Goal: Find contact information: Find contact information

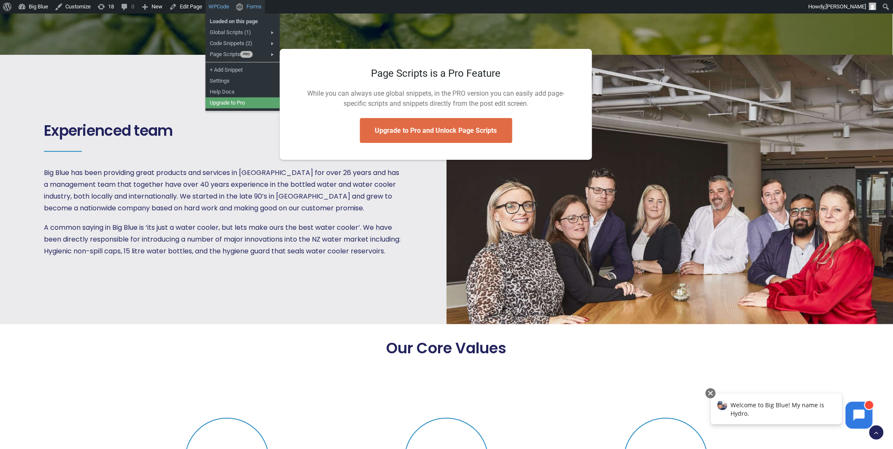
scroll to position [1184, 0]
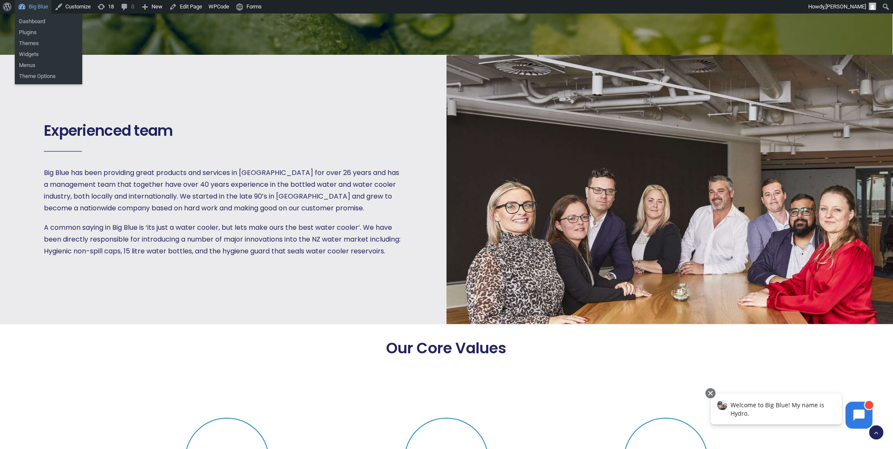
click at [41, 6] on link "Big Blue" at bounding box center [33, 7] width 37 height 14
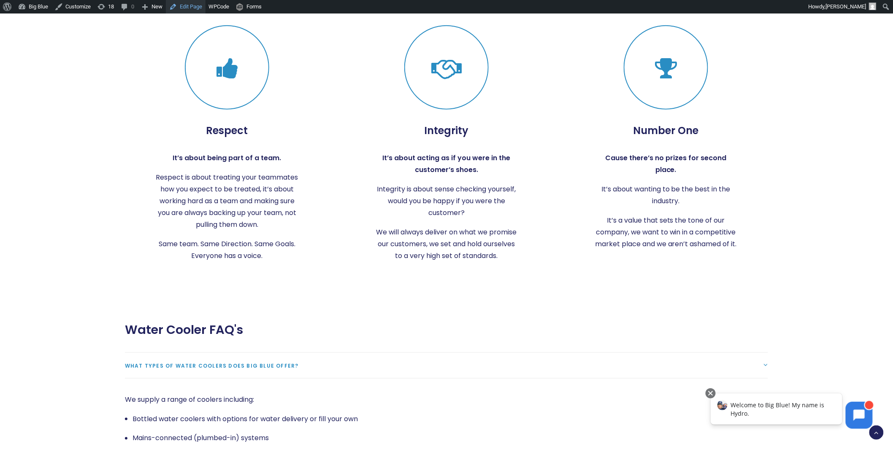
scroll to position [1559, 0]
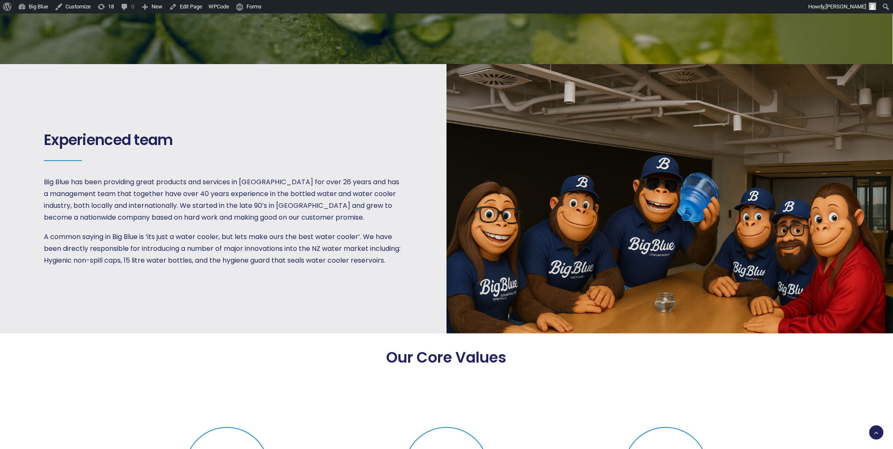
scroll to position [1172, 0]
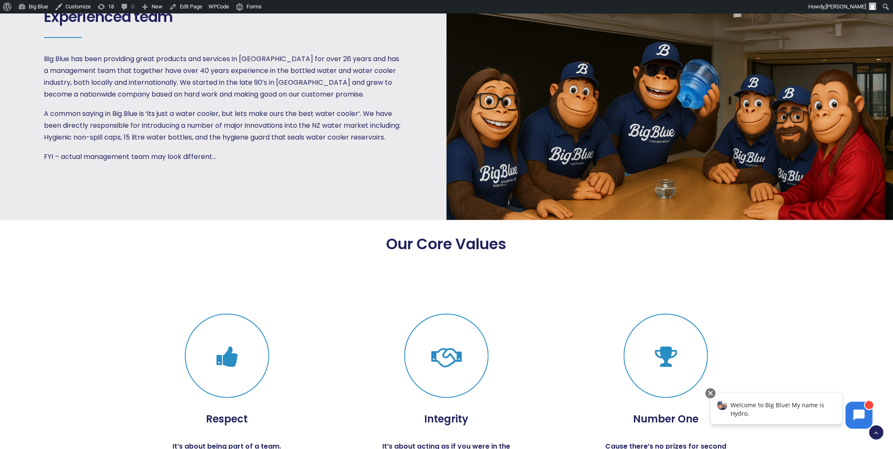
scroll to position [1395, 0]
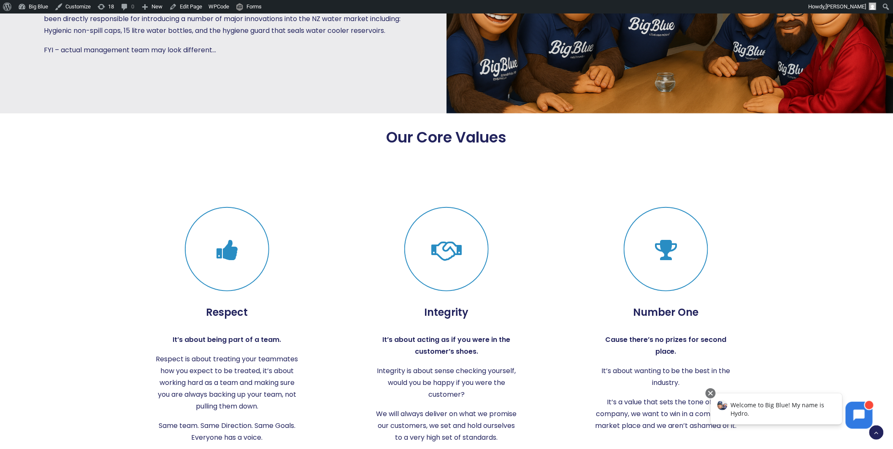
click at [495, 165] on div "Respect It’s about being part of a team. Respect is about treating your teammat…" at bounding box center [446, 326] width 673 height 328
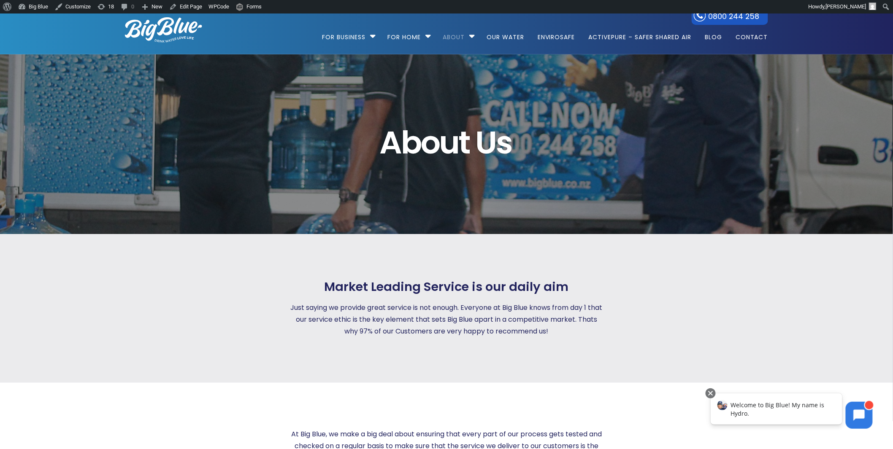
scroll to position [0, 0]
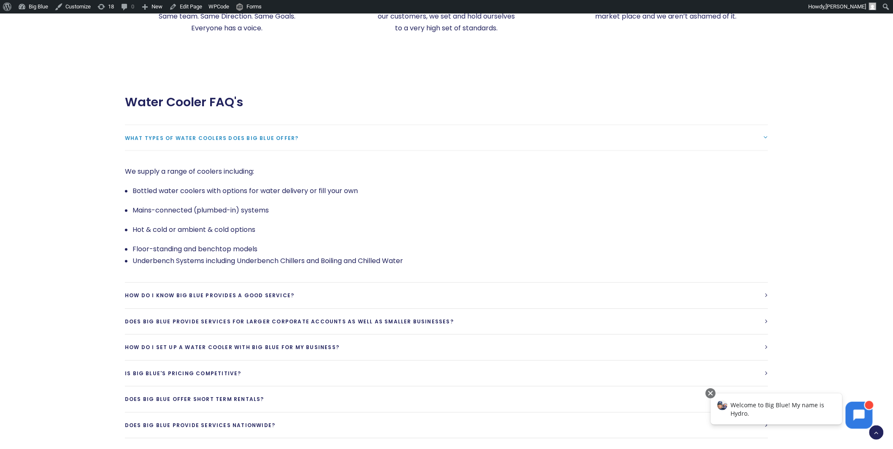
scroll to position [1875, 0]
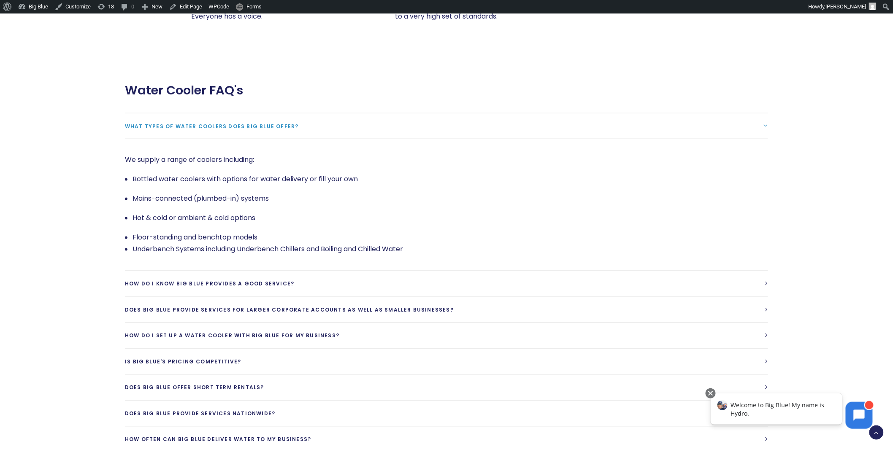
click at [212, 123] on span "What types of water coolers does Big Blue offer?" at bounding box center [212, 126] width 174 height 7
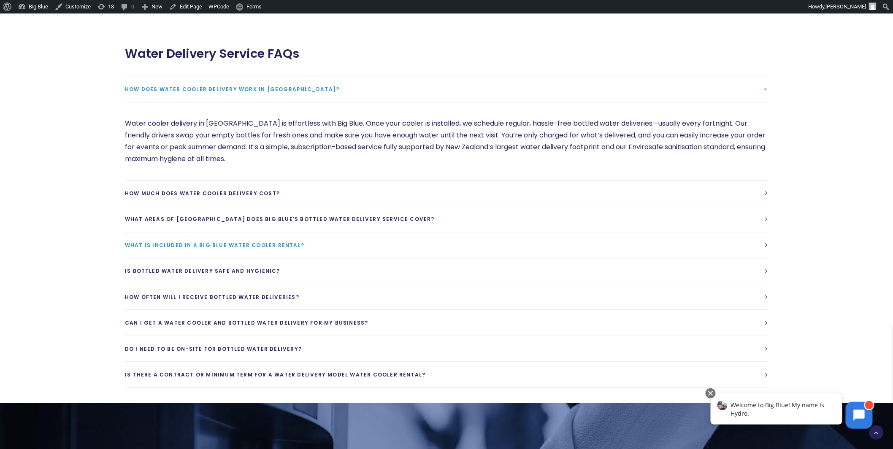
scroll to position [2250, 0]
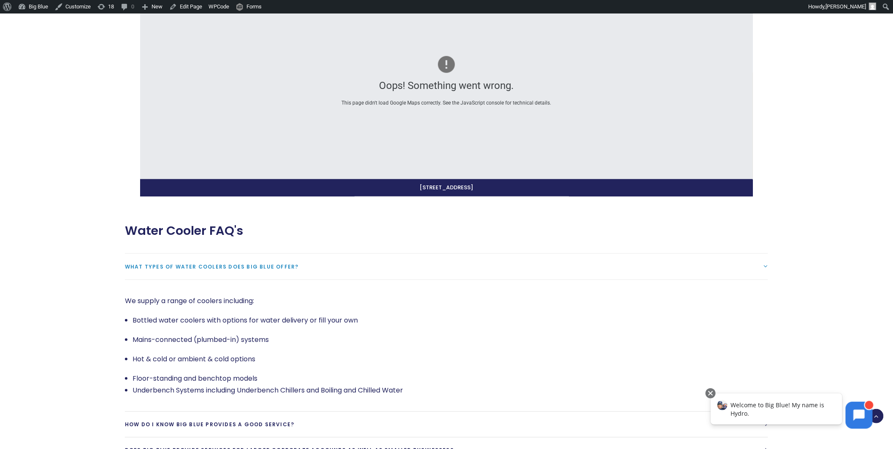
scroll to position [1571, 0]
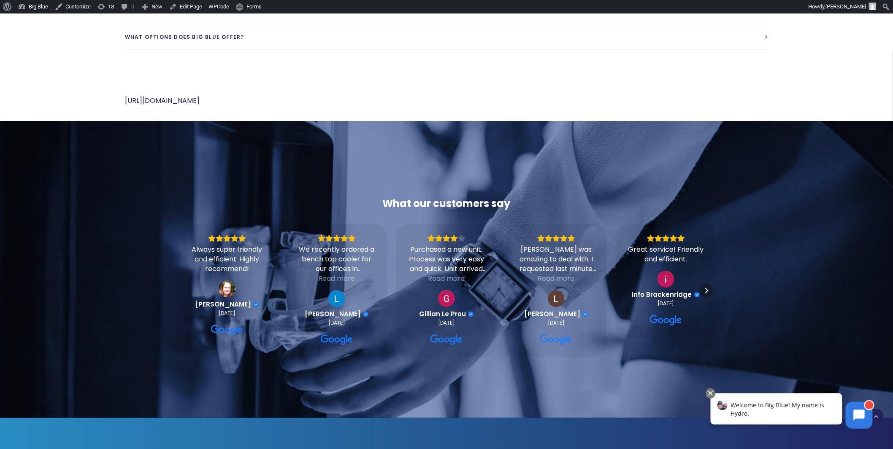
scroll to position [2203, 0]
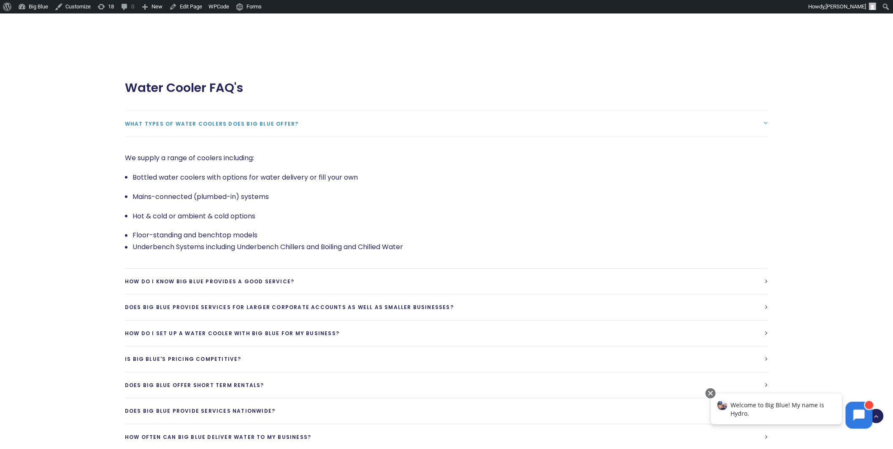
scroll to position [1629, 0]
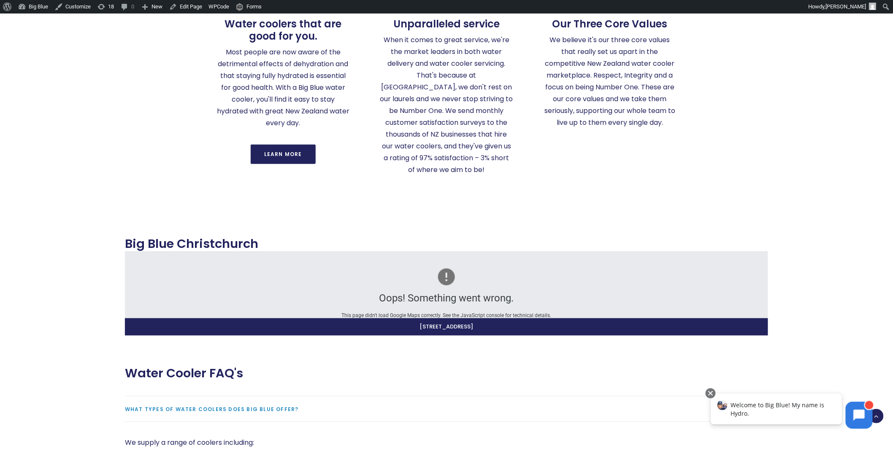
scroll to position [1594, 0]
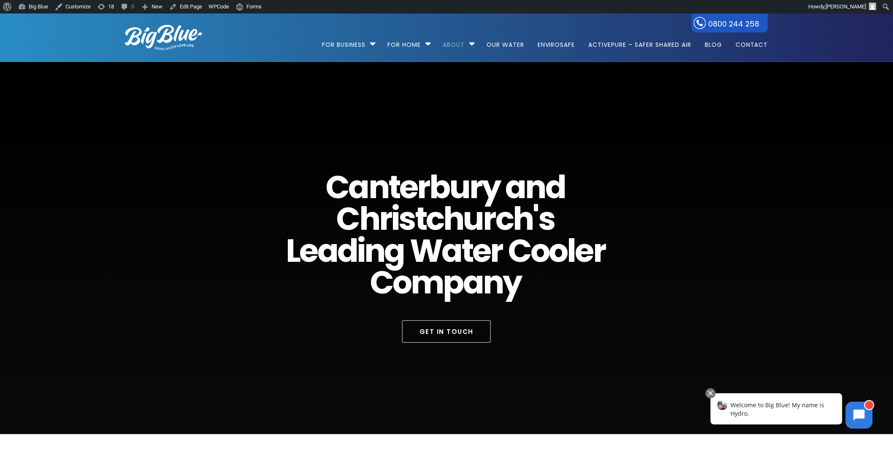
click at [156, 182] on div at bounding box center [177, 287] width 105 height 233
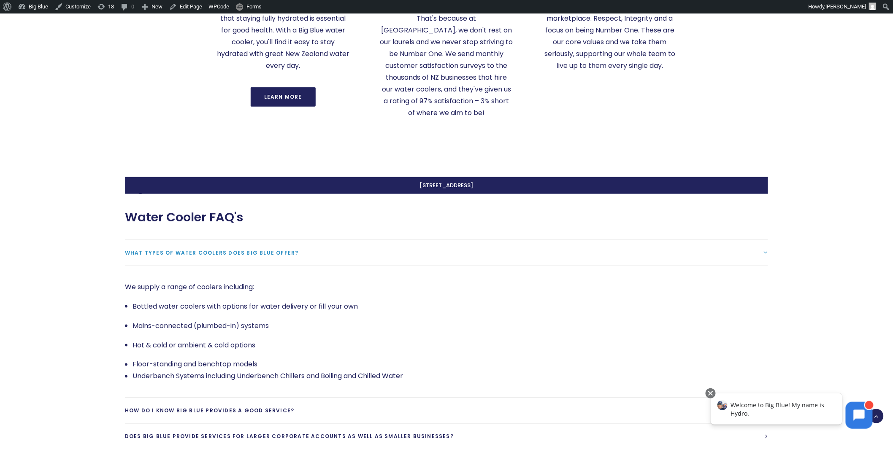
scroll to position [1629, 0]
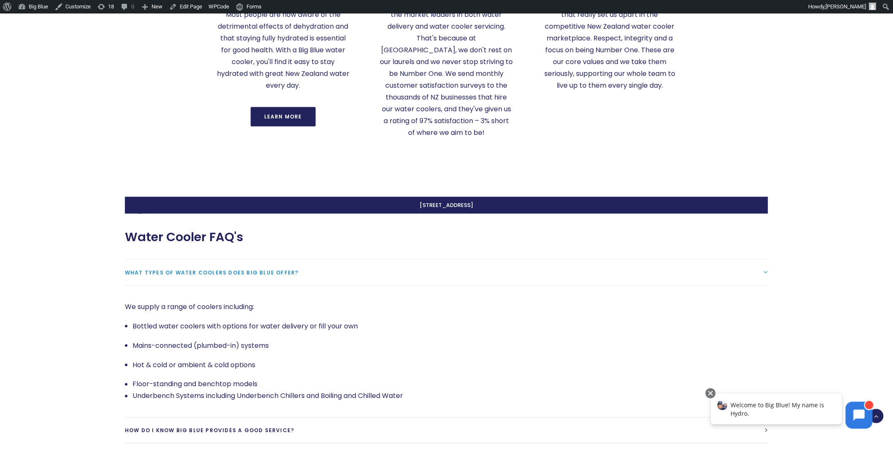
click at [427, 197] on address "5/9 Craft Place, Middleton, Christchurch 8024" at bounding box center [446, 205] width 643 height 17
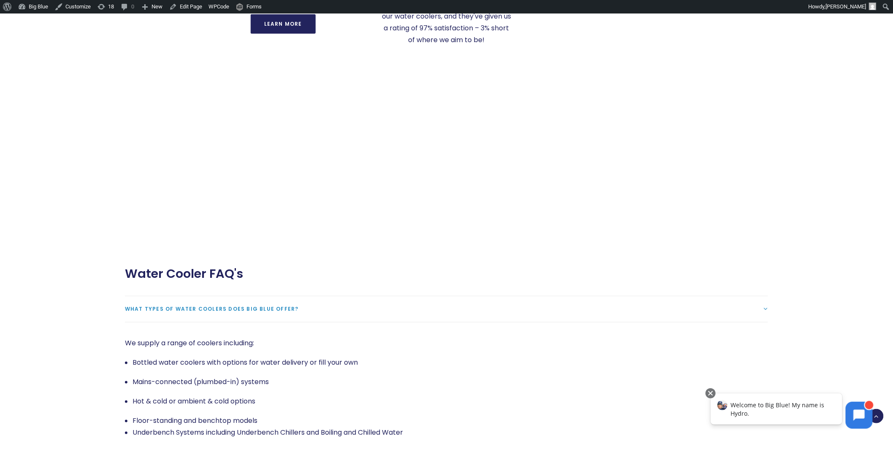
scroll to position [1781, 0]
